Goal: Task Accomplishment & Management: Complete application form

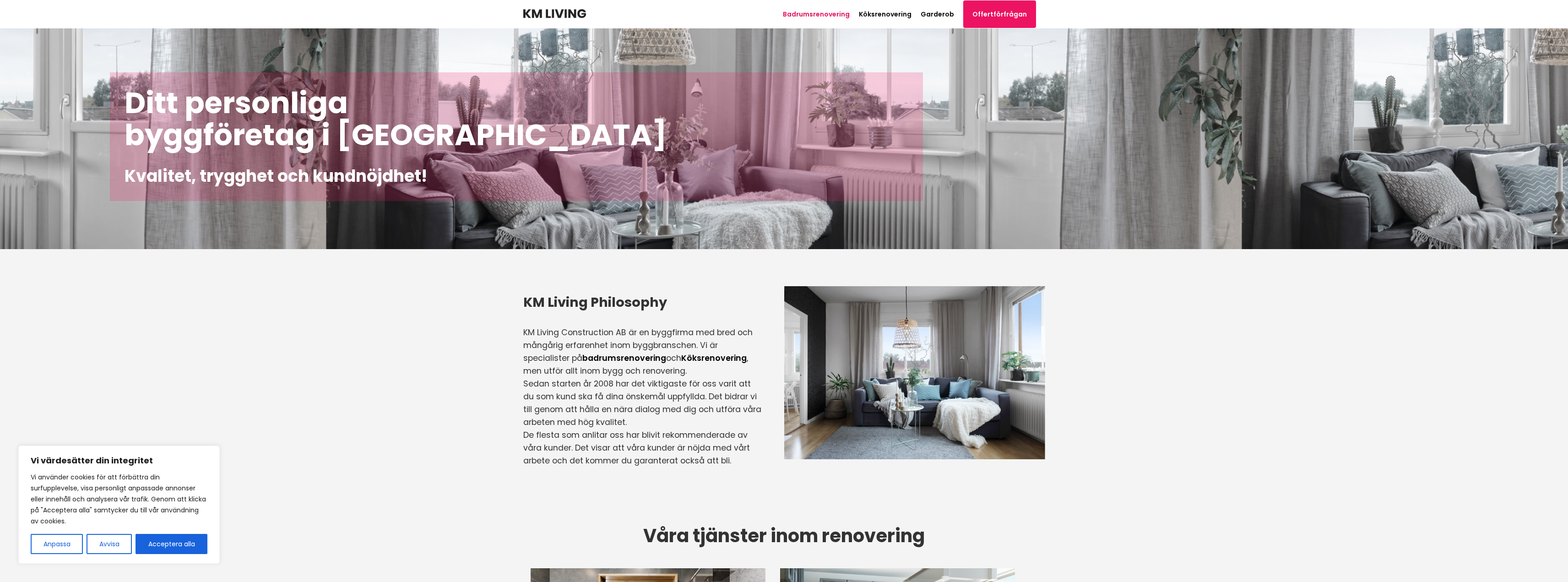
click at [826, 14] on link "Badrumsrenovering" at bounding box center [816, 14] width 67 height 9
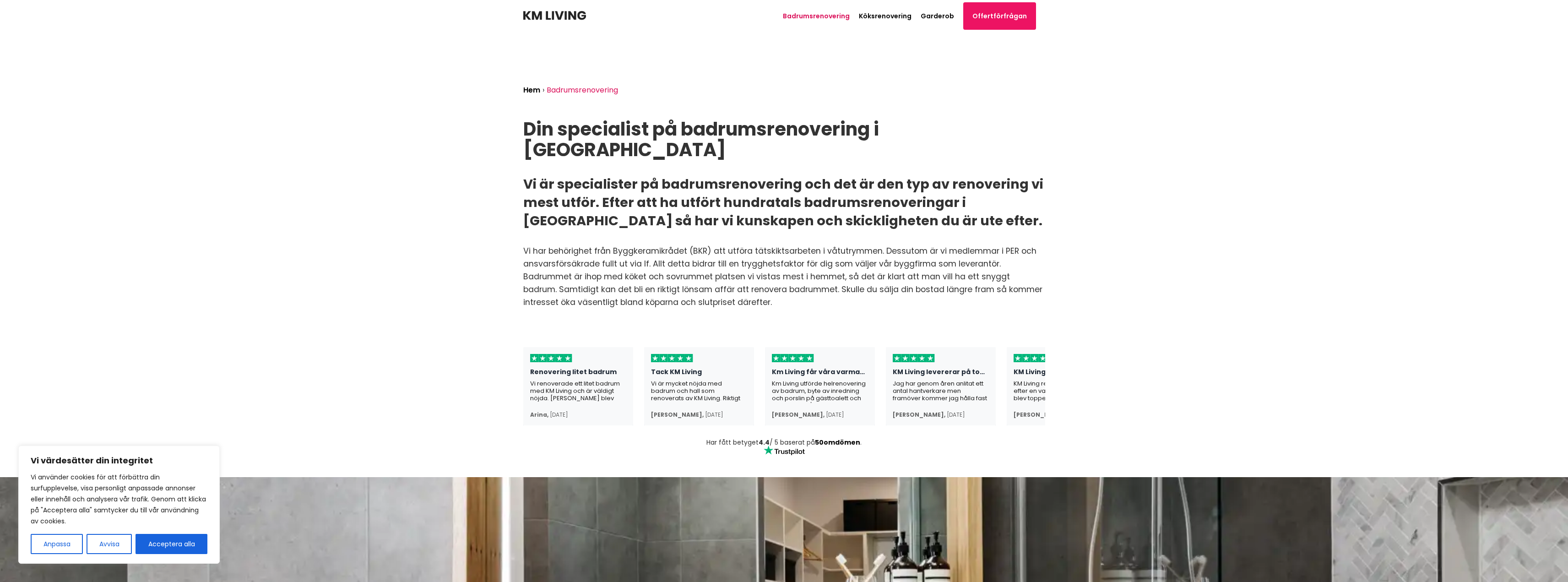
click at [551, 14] on img at bounding box center [555, 15] width 63 height 9
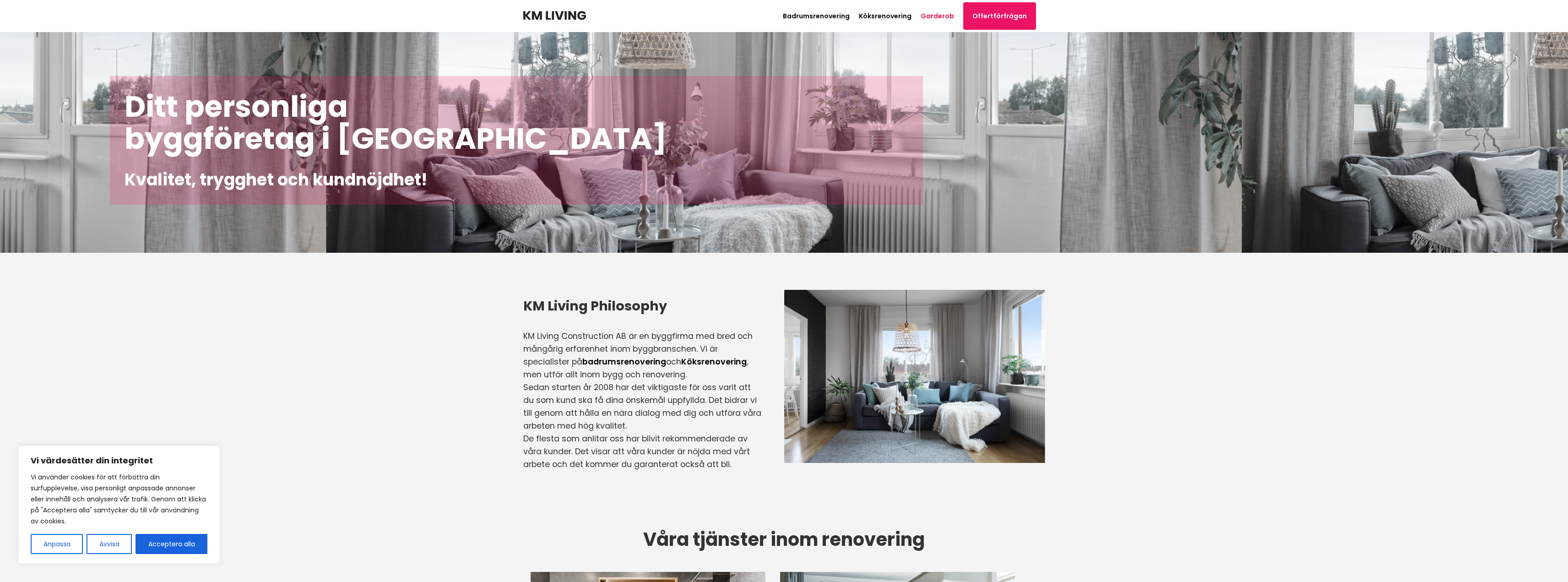
click at [939, 18] on link "Garderob" at bounding box center [937, 16] width 33 height 9
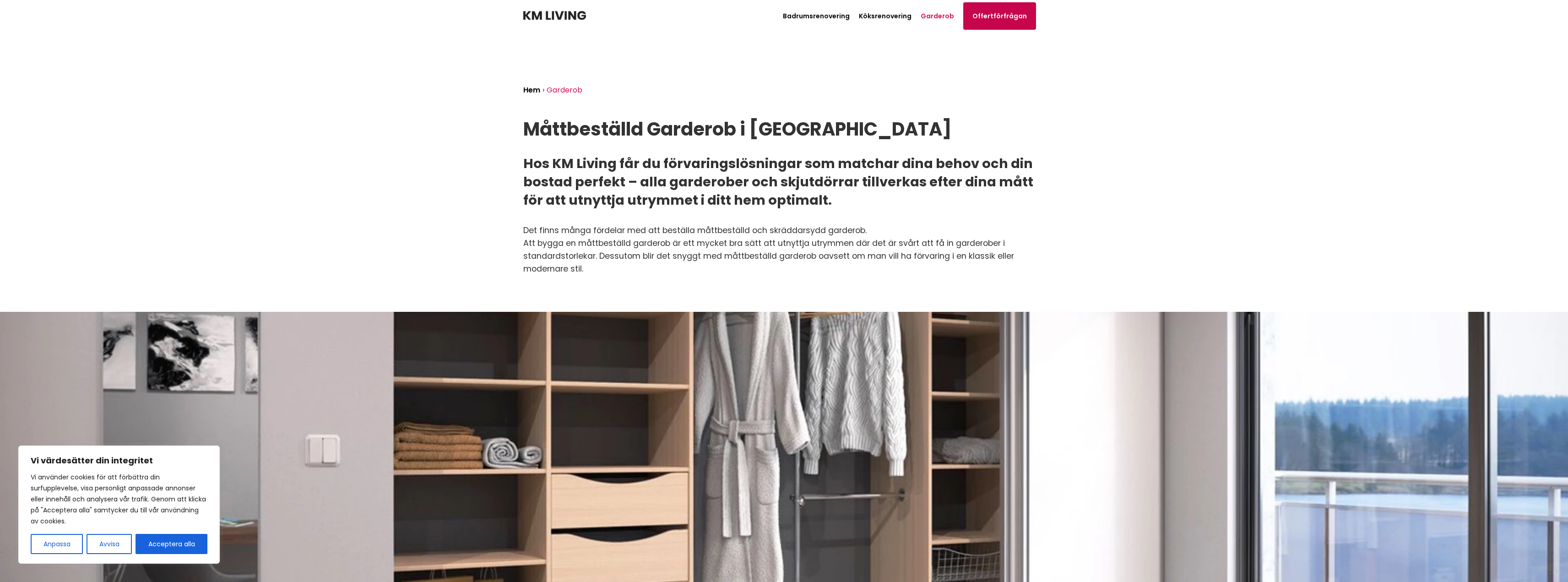
click at [987, 18] on link "Offertförfrågan" at bounding box center [999, 16] width 73 height 27
